Goal: Task Accomplishment & Management: Use online tool/utility

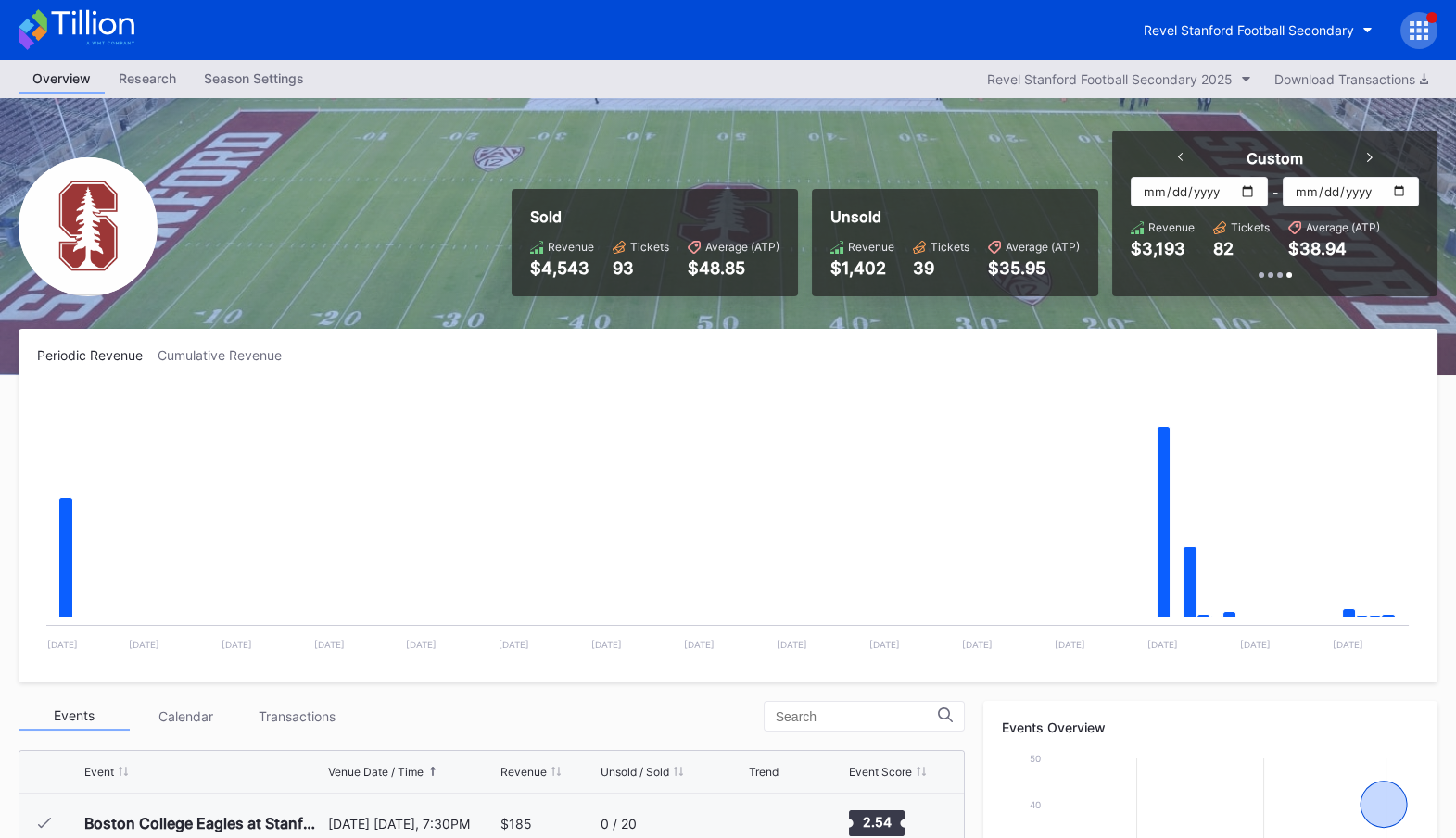
click at [1249, 192] on input "[DATE]" at bounding box center [1199, 192] width 137 height 30
type input "[DATE]"
click at [1411, 189] on input "[DATE]" at bounding box center [1351, 192] width 137 height 30
click at [1411, 190] on input "[DATE]" at bounding box center [1351, 192] width 137 height 30
click at [1405, 191] on input "[DATE]" at bounding box center [1351, 192] width 137 height 30
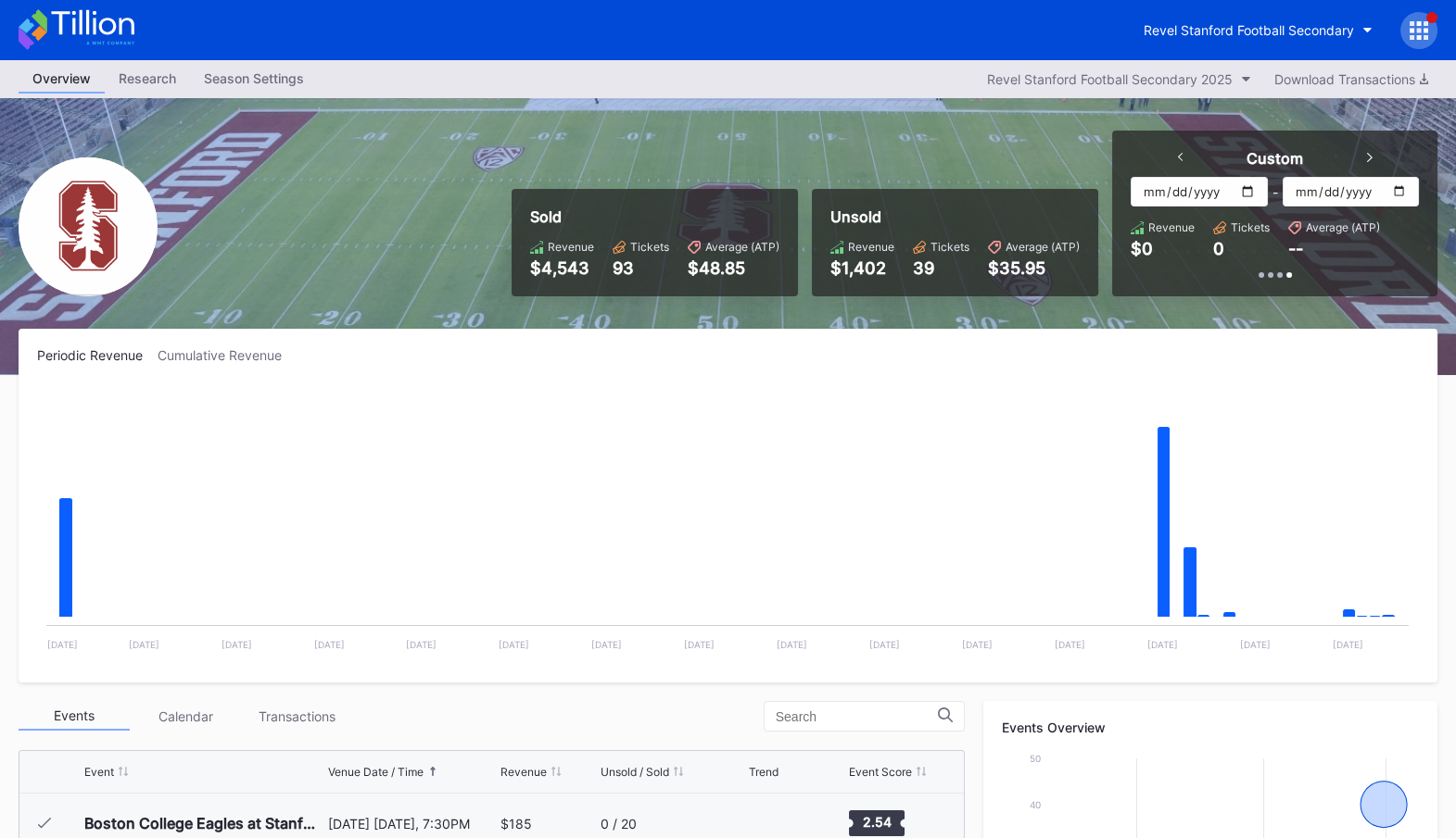
type input "[DATE]"
click at [1423, 33] on icon at bounding box center [1418, 31] width 19 height 19
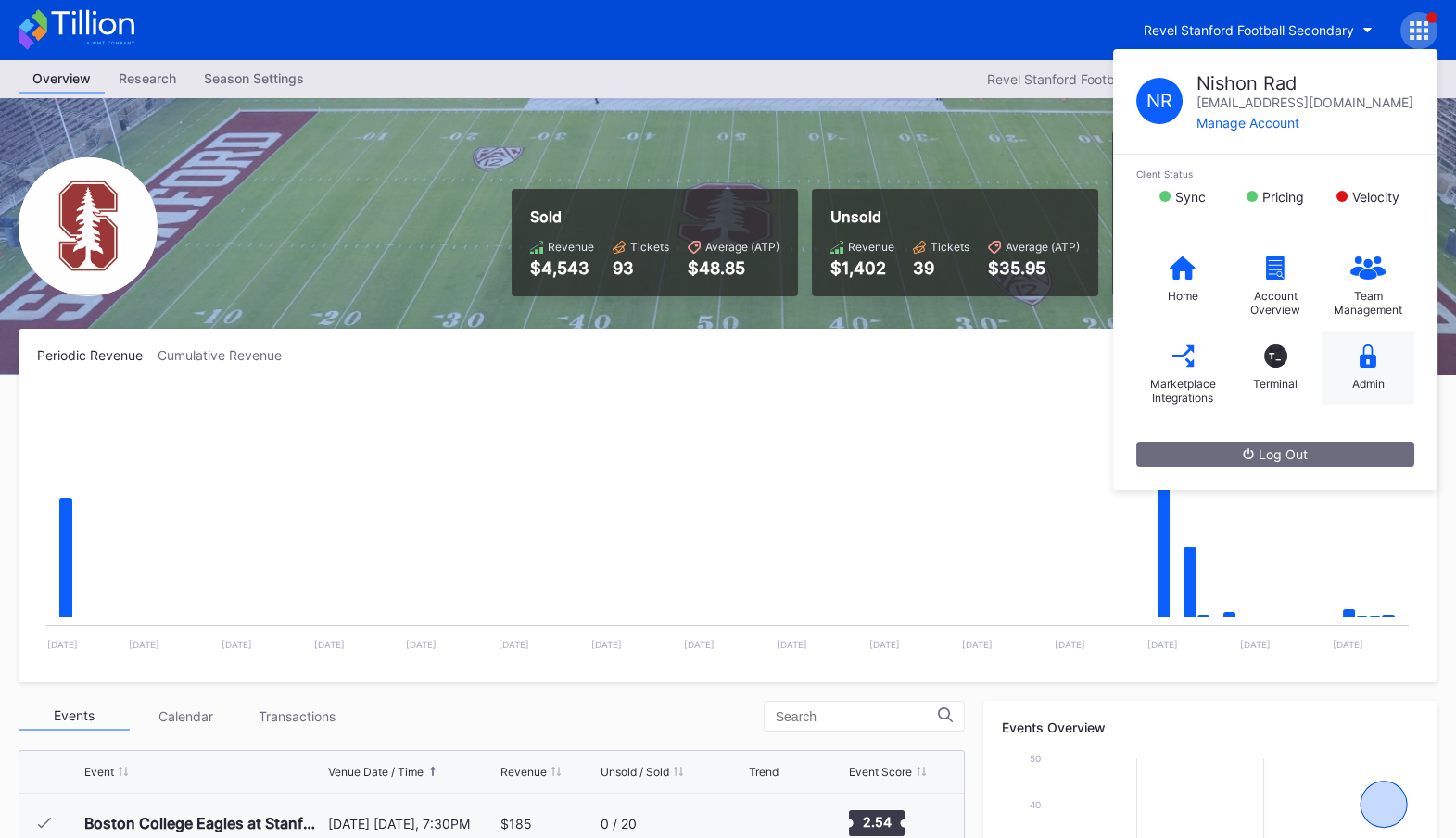
click at [1365, 367] on div "Admin" at bounding box center [1368, 367] width 93 height 74
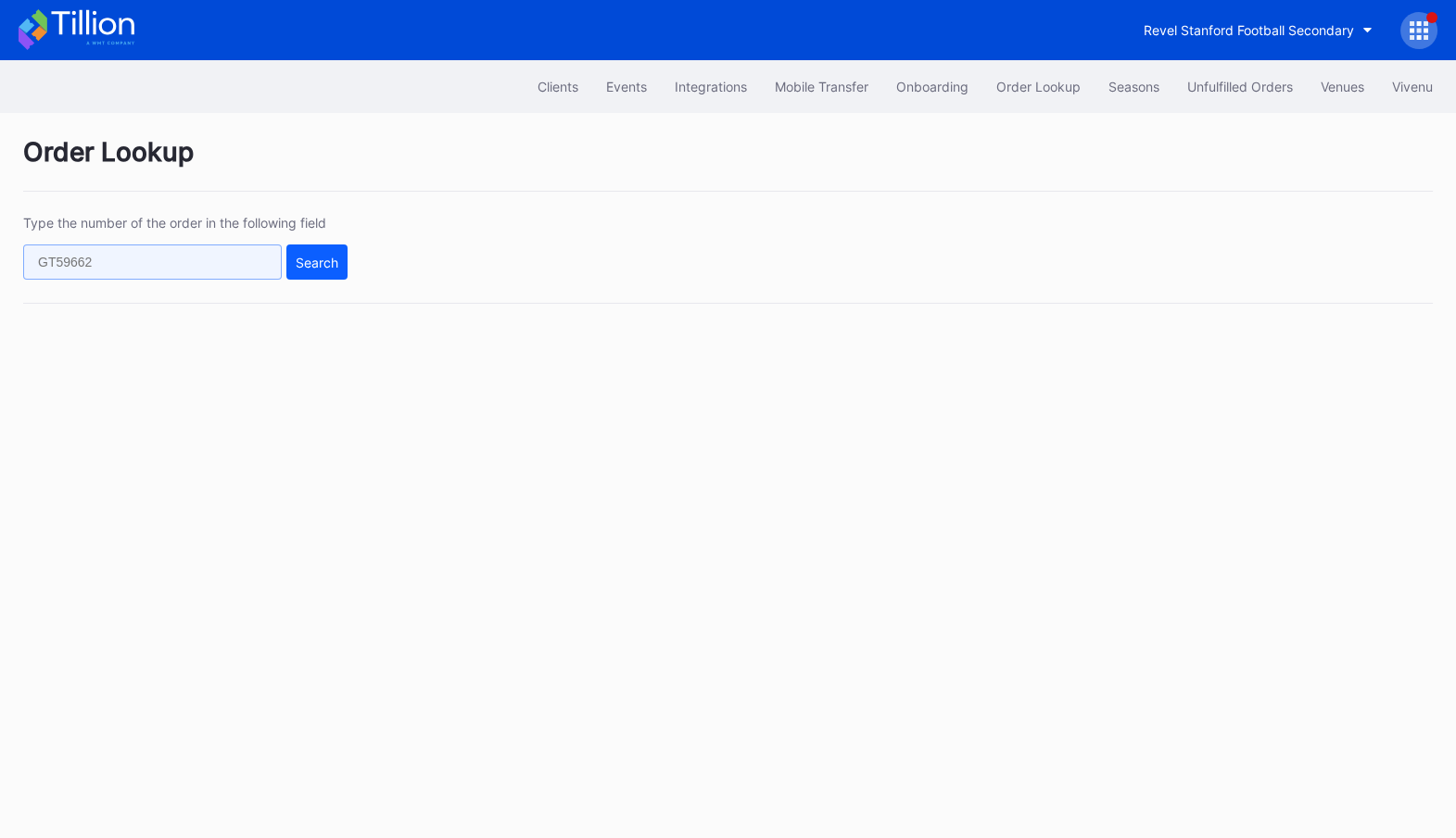
click at [182, 258] on input "text" at bounding box center [151, 262] width 258 height 36
click at [98, 27] on icon at bounding box center [76, 29] width 116 height 41
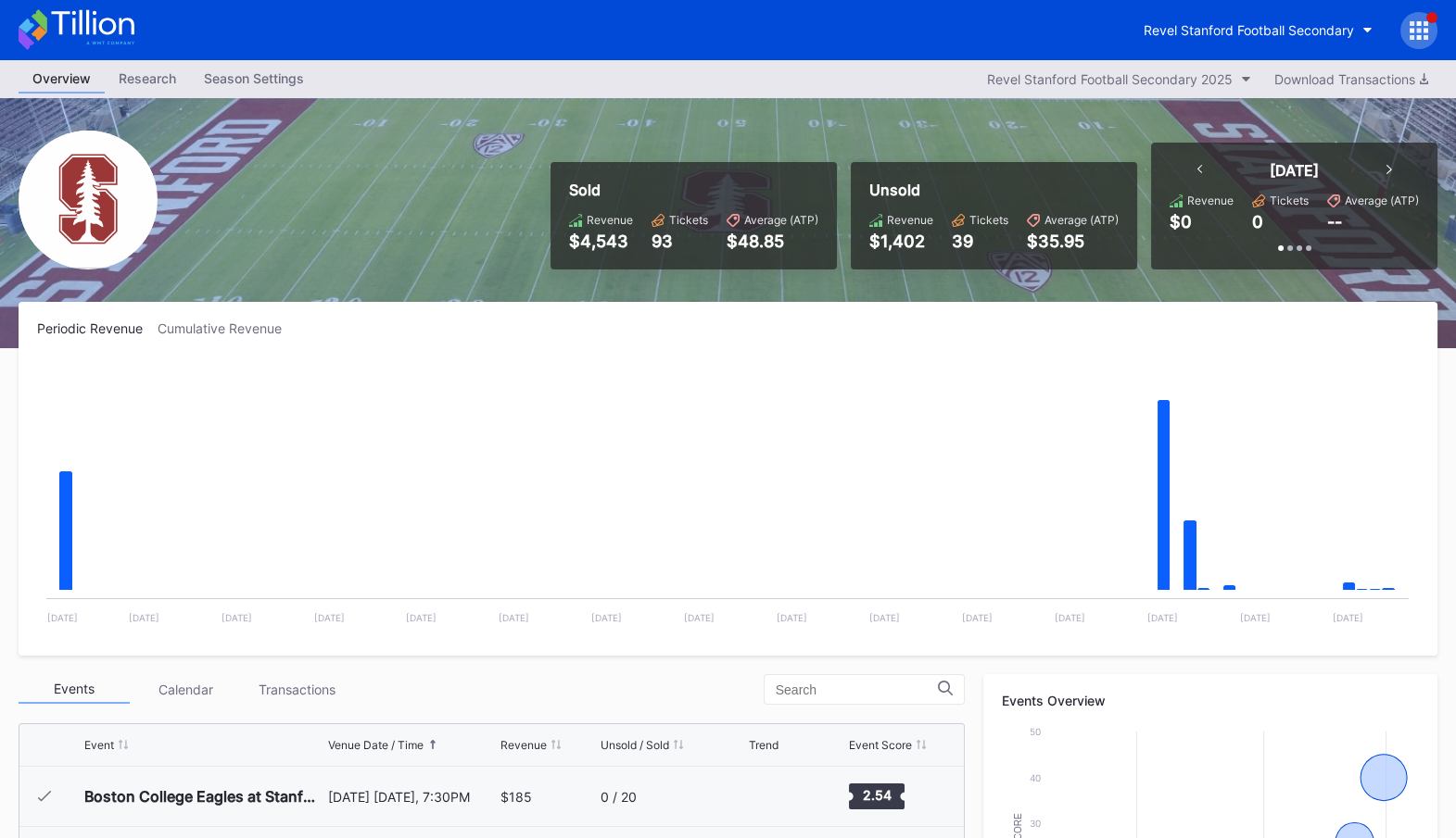
click at [1401, 7] on div "Revel Stanford Football Secondary" at bounding box center [728, 30] width 1456 height 60
click at [1409, 32] on icon at bounding box center [1411, 30] width 5 height 5
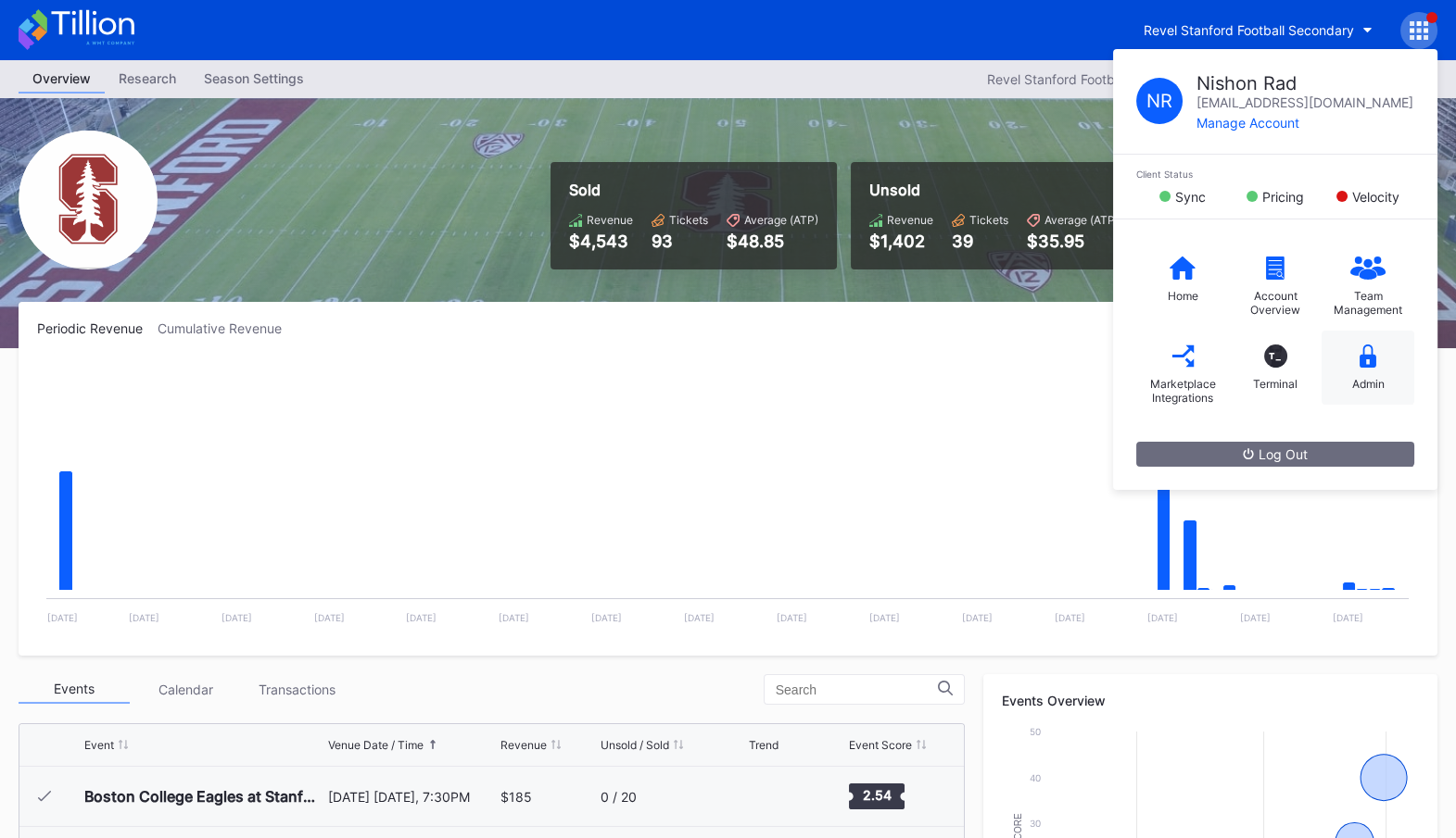
click at [1368, 367] on div "Admin" at bounding box center [1368, 367] width 93 height 74
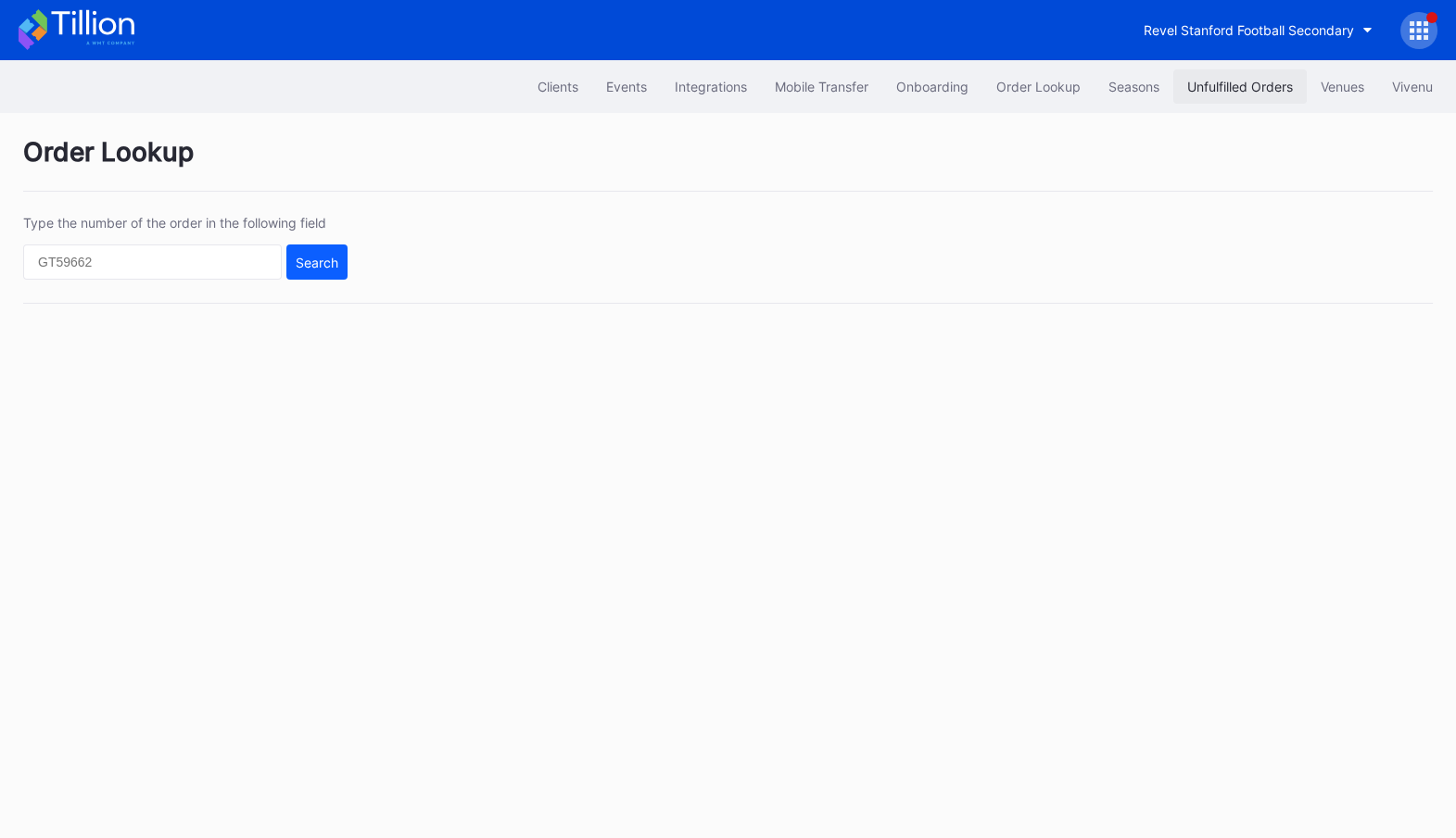
click at [1235, 80] on div "Unfulfilled Orders" at bounding box center [1239, 87] width 106 height 16
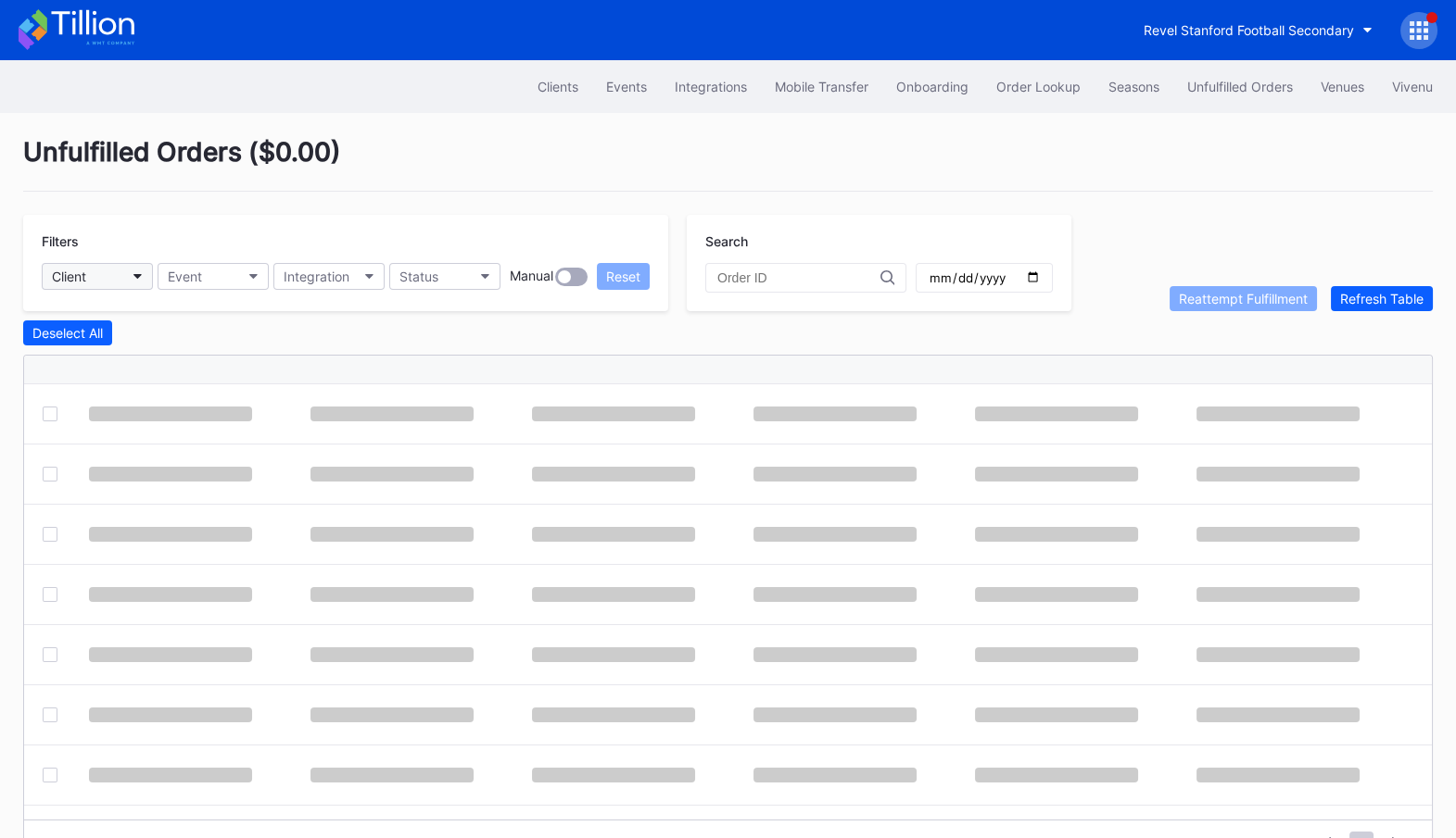
click at [124, 278] on button "Client" at bounding box center [97, 276] width 111 height 27
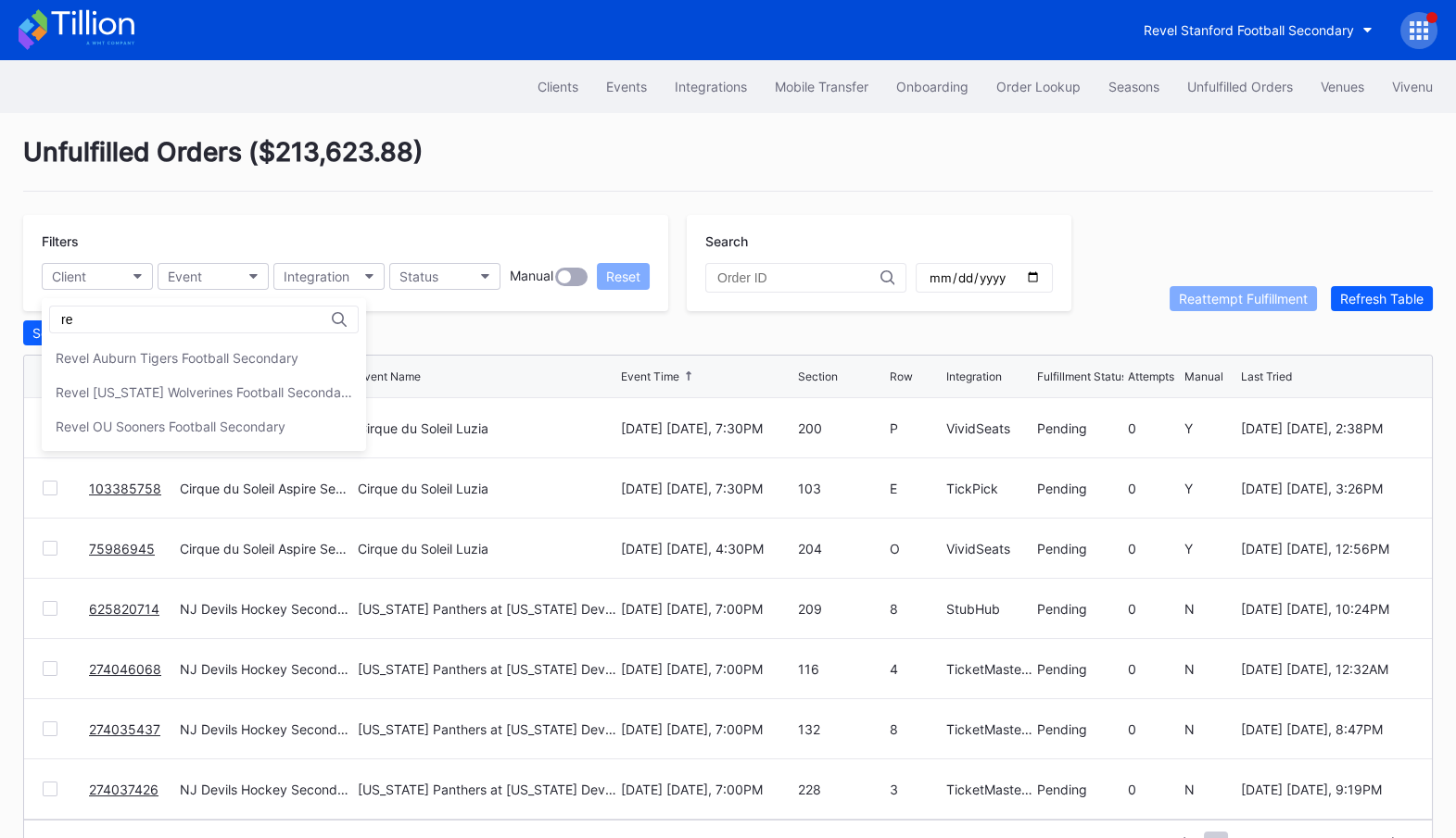
type input "r"
type input "s"
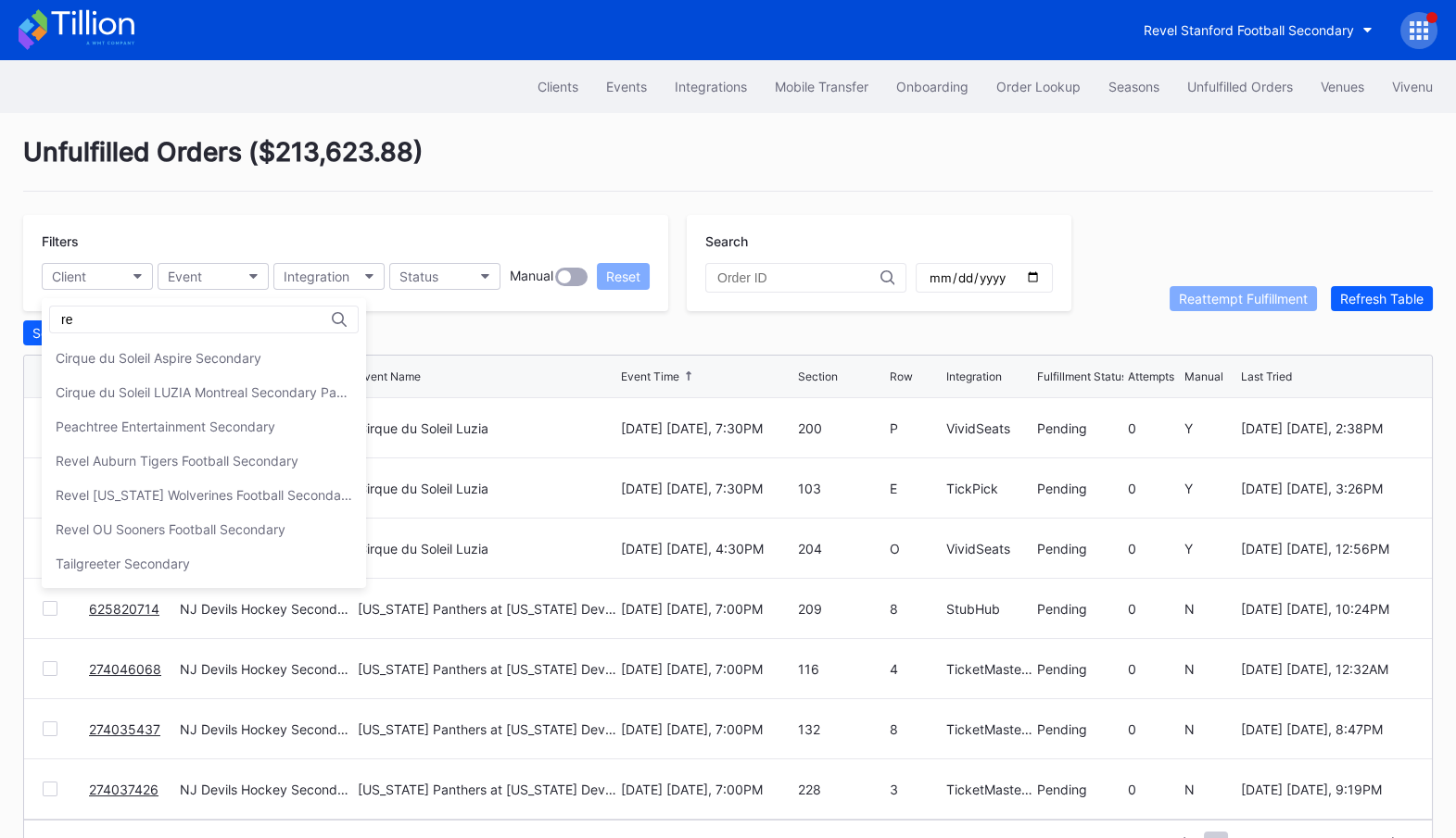
type input "r"
